Goal: Transaction & Acquisition: Purchase product/service

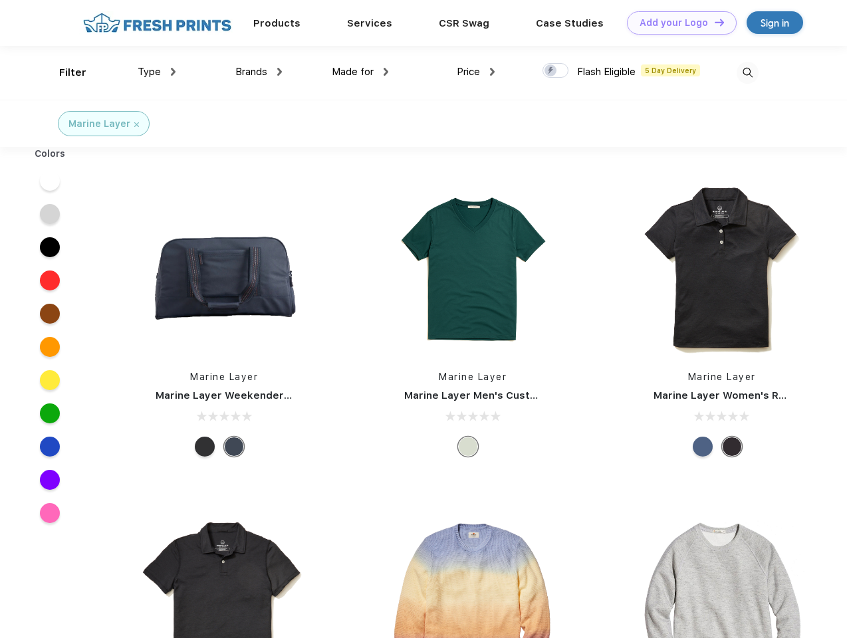
scroll to position [1, 0]
click at [677, 23] on link "Add your Logo Design Tool" at bounding box center [682, 22] width 110 height 23
click at [0, 0] on div "Design Tool" at bounding box center [0, 0] width 0 height 0
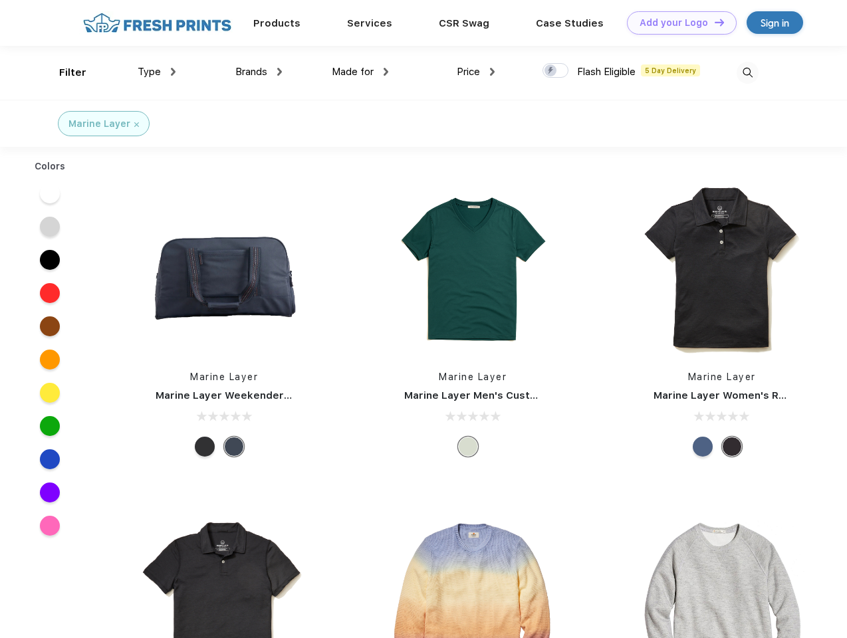
click at [713, 22] on link "Add your Logo Design Tool" at bounding box center [682, 22] width 110 height 23
click at [64, 72] on div "Filter" at bounding box center [72, 72] width 27 height 15
click at [157, 72] on span "Type" at bounding box center [149, 72] width 23 height 12
click at [259, 72] on span "Brands" at bounding box center [251, 72] width 32 height 12
click at [360, 72] on span "Made for" at bounding box center [353, 72] width 42 height 12
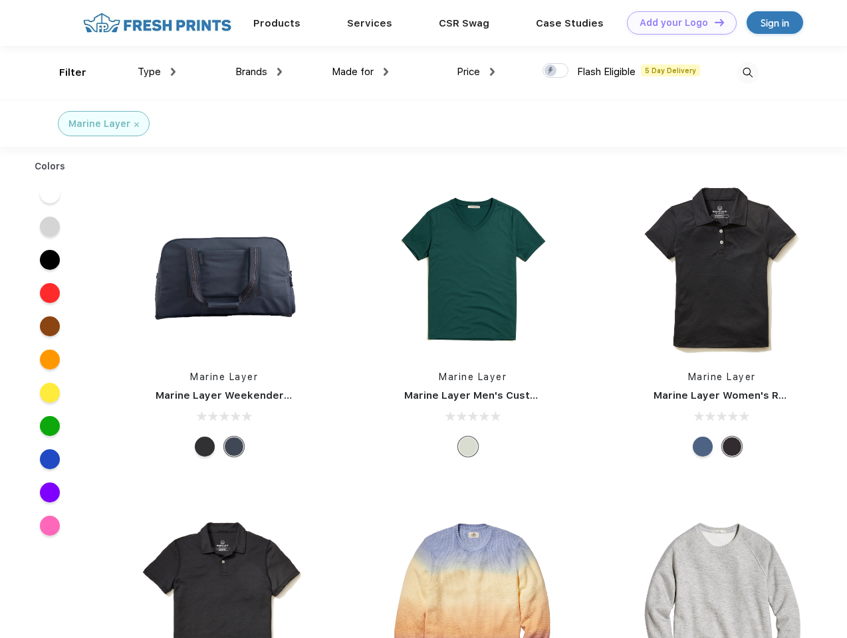
click at [476, 72] on span "Price" at bounding box center [468, 72] width 23 height 12
click at [556, 71] on div at bounding box center [555, 70] width 26 height 15
click at [551, 71] on input "checkbox" at bounding box center [546, 66] width 9 height 9
click at [747, 72] on img at bounding box center [747, 73] width 22 height 22
